Goal: Check status: Check status

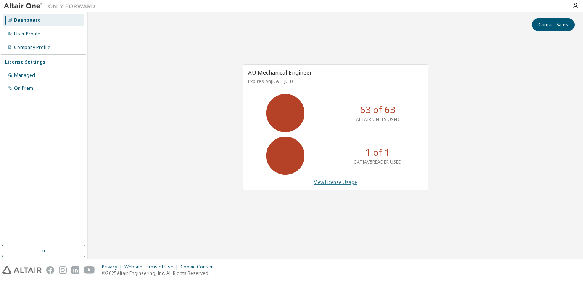
click at [339, 181] on link "View License Usage" at bounding box center [335, 182] width 43 height 6
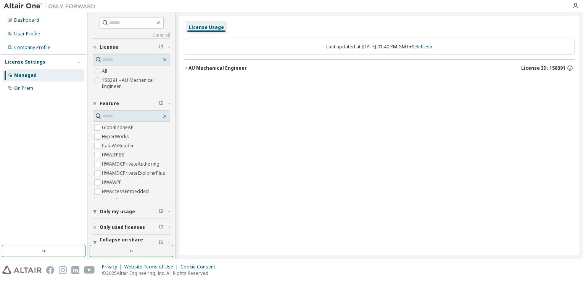
click at [184, 71] on button "AU Mechanical Engineer License ID: 158391" at bounding box center [379, 68] width 390 height 17
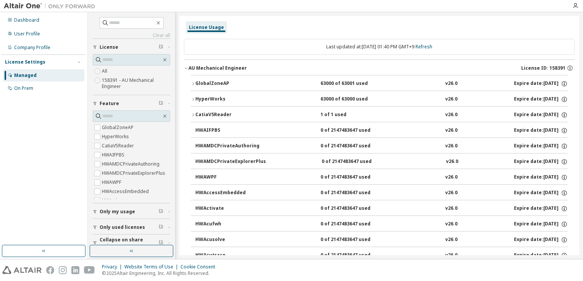
click at [193, 116] on icon "button" at bounding box center [193, 115] width 5 height 5
